Goal: Information Seeking & Learning: Find specific page/section

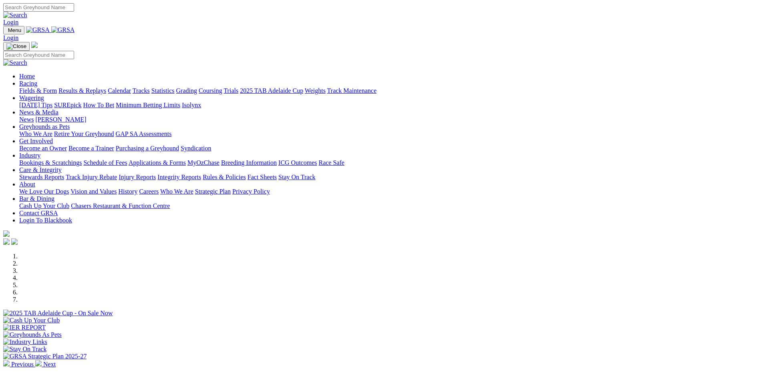
click at [253, 346] on div at bounding box center [381, 346] width 756 height 0
click at [62, 167] on link "Care & Integrity" at bounding box center [40, 170] width 42 height 7
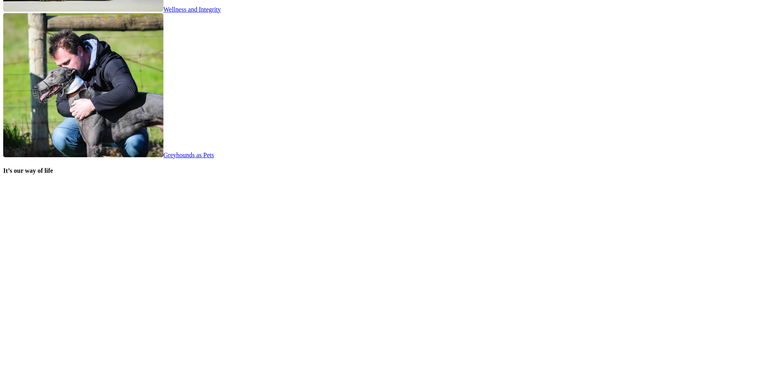
scroll to position [1698, 0]
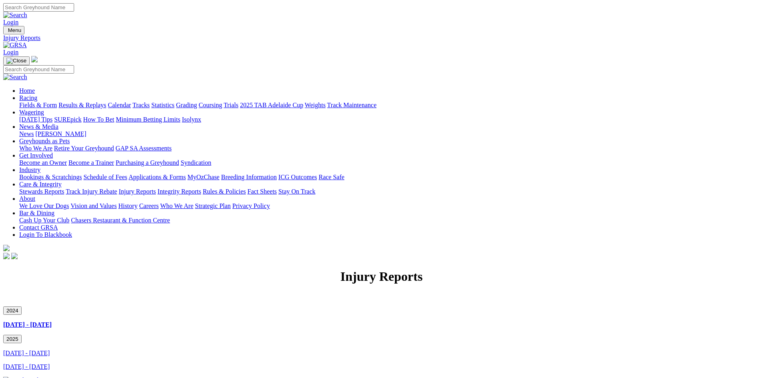
click at [50, 350] on link "[DATE] - [DATE]" at bounding box center [26, 353] width 46 height 7
